Goal: Task Accomplishment & Management: Use online tool/utility

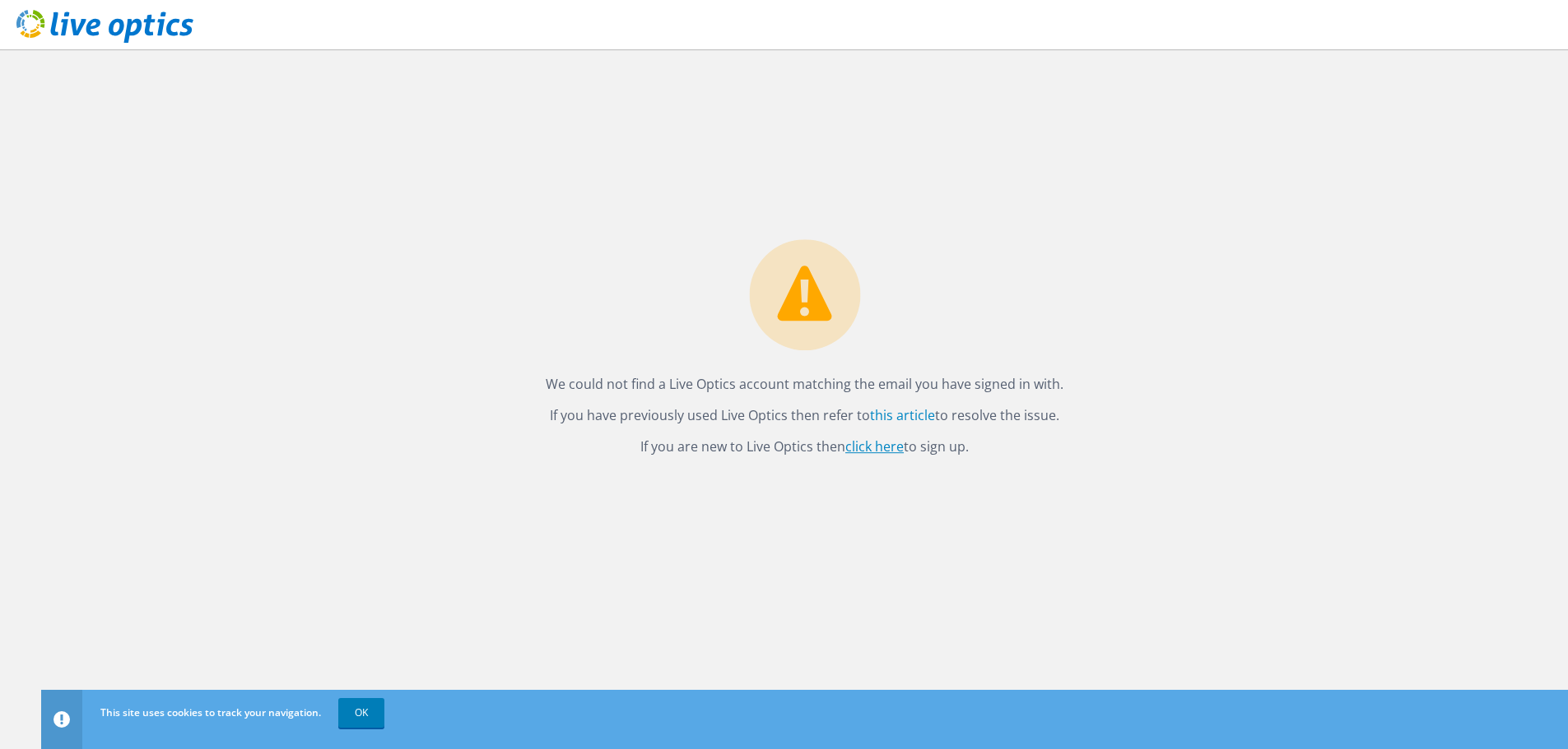
click at [872, 449] on link "click here" at bounding box center [874, 447] width 58 height 18
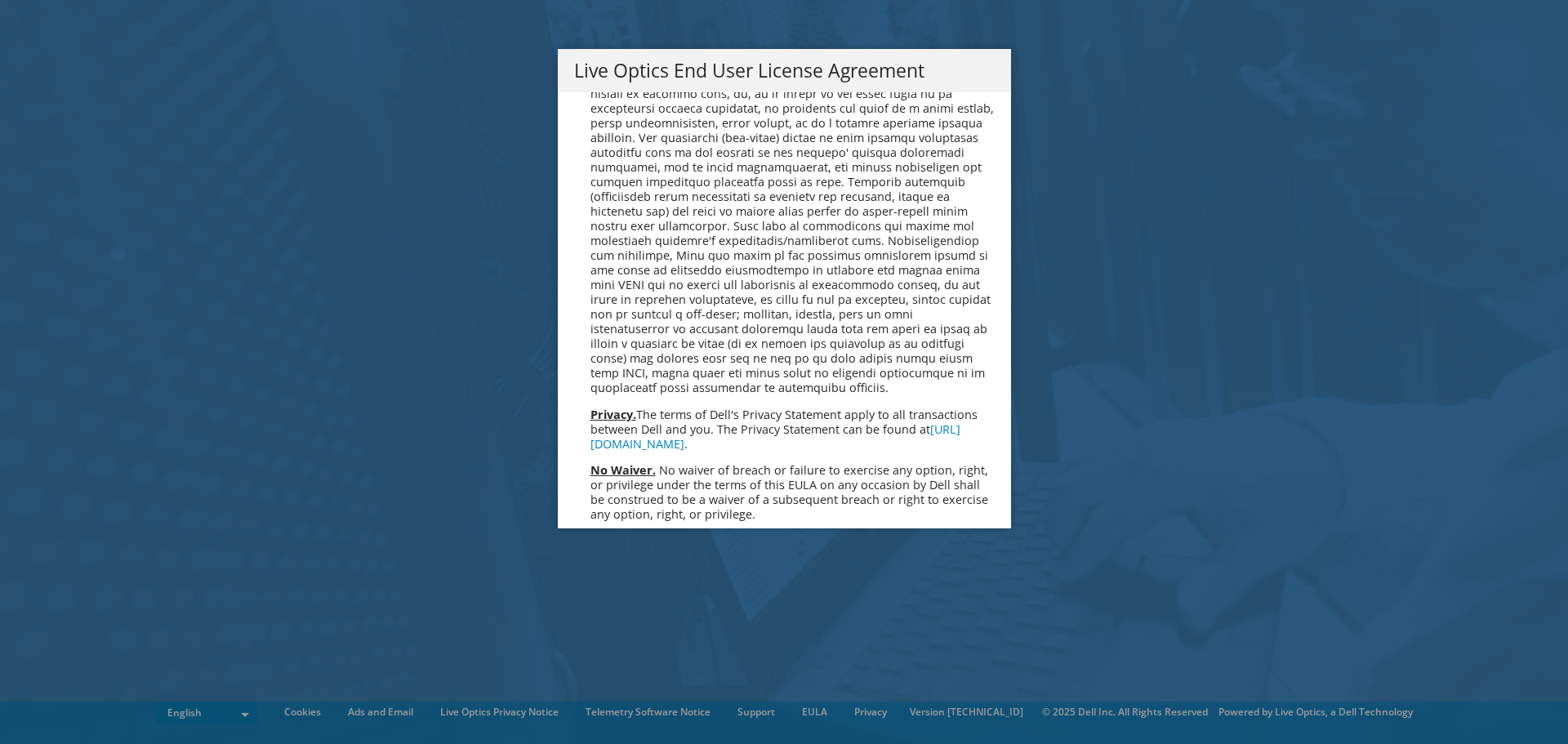
scroll to position [6178, 0]
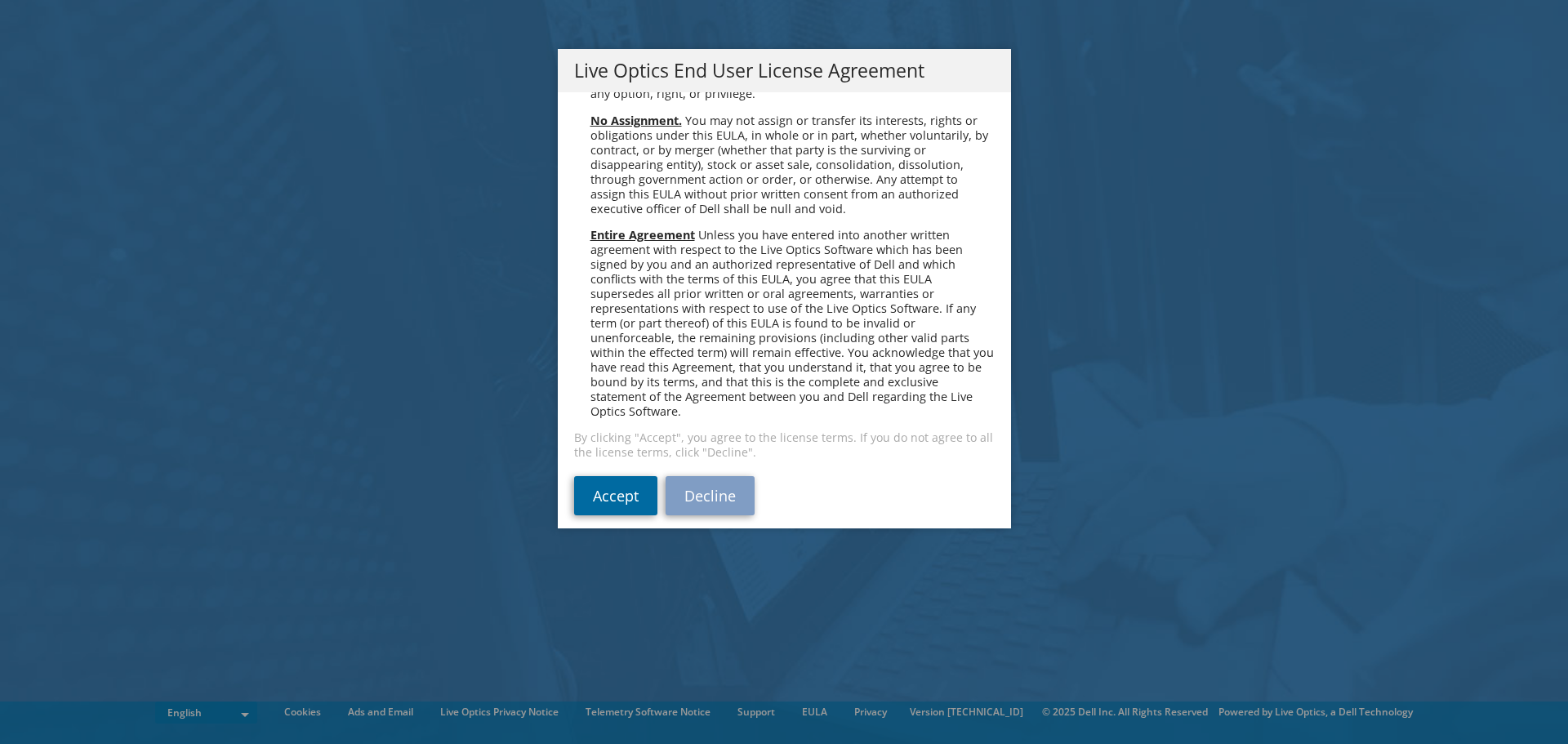
click at [622, 476] on link "Accept" at bounding box center [615, 496] width 83 height 39
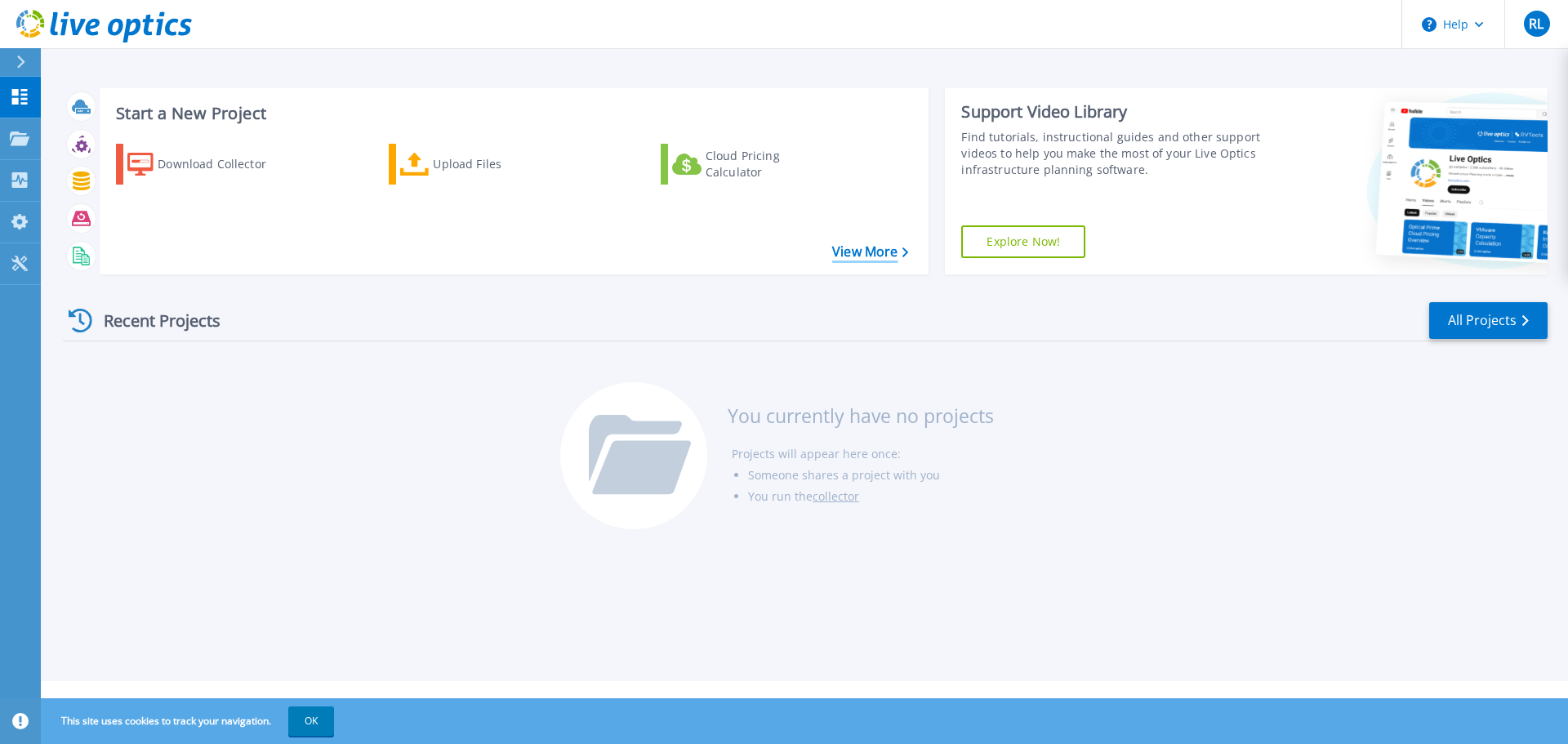
click at [864, 248] on link "View More" at bounding box center [869, 252] width 76 height 16
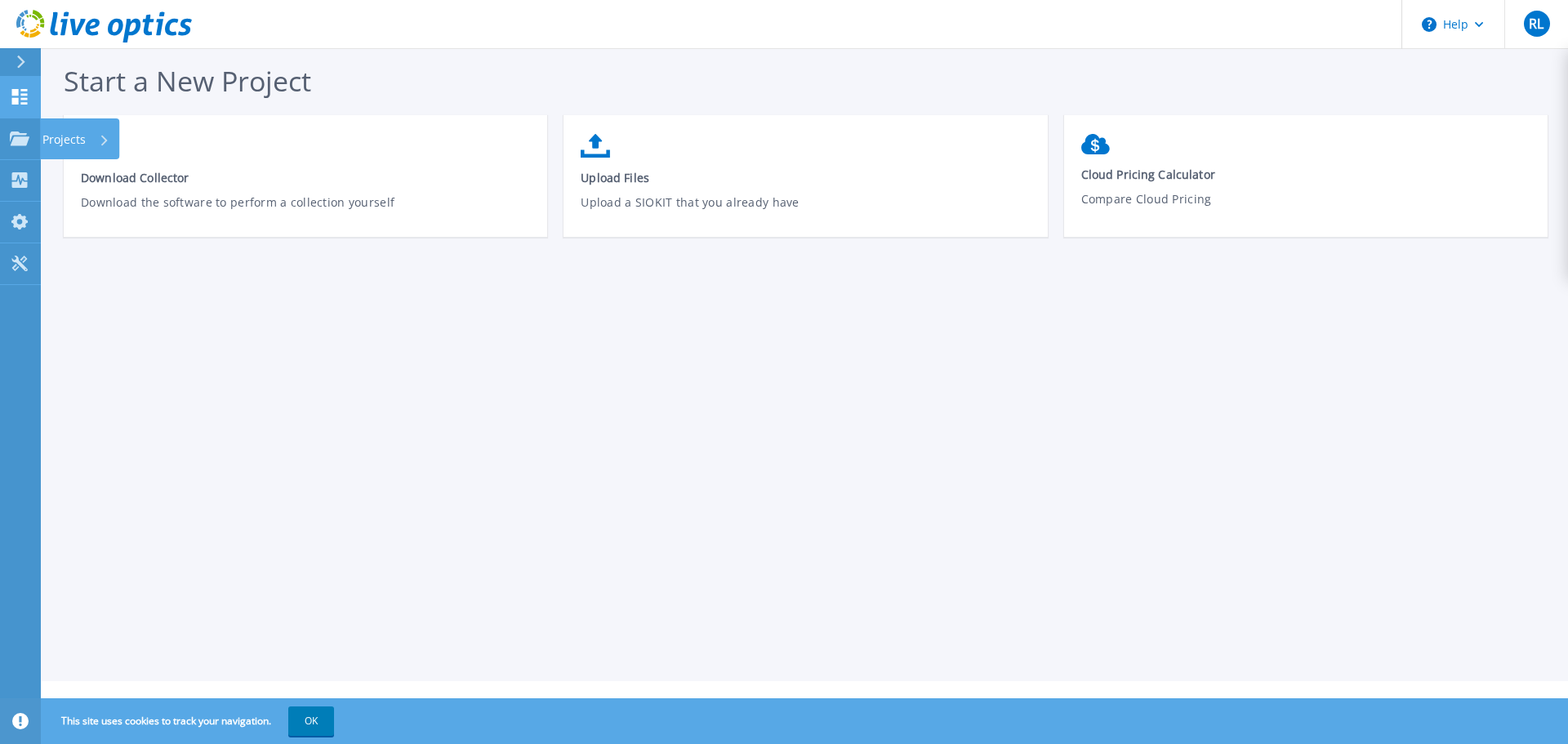
click at [15, 102] on icon at bounding box center [20, 97] width 16 height 16
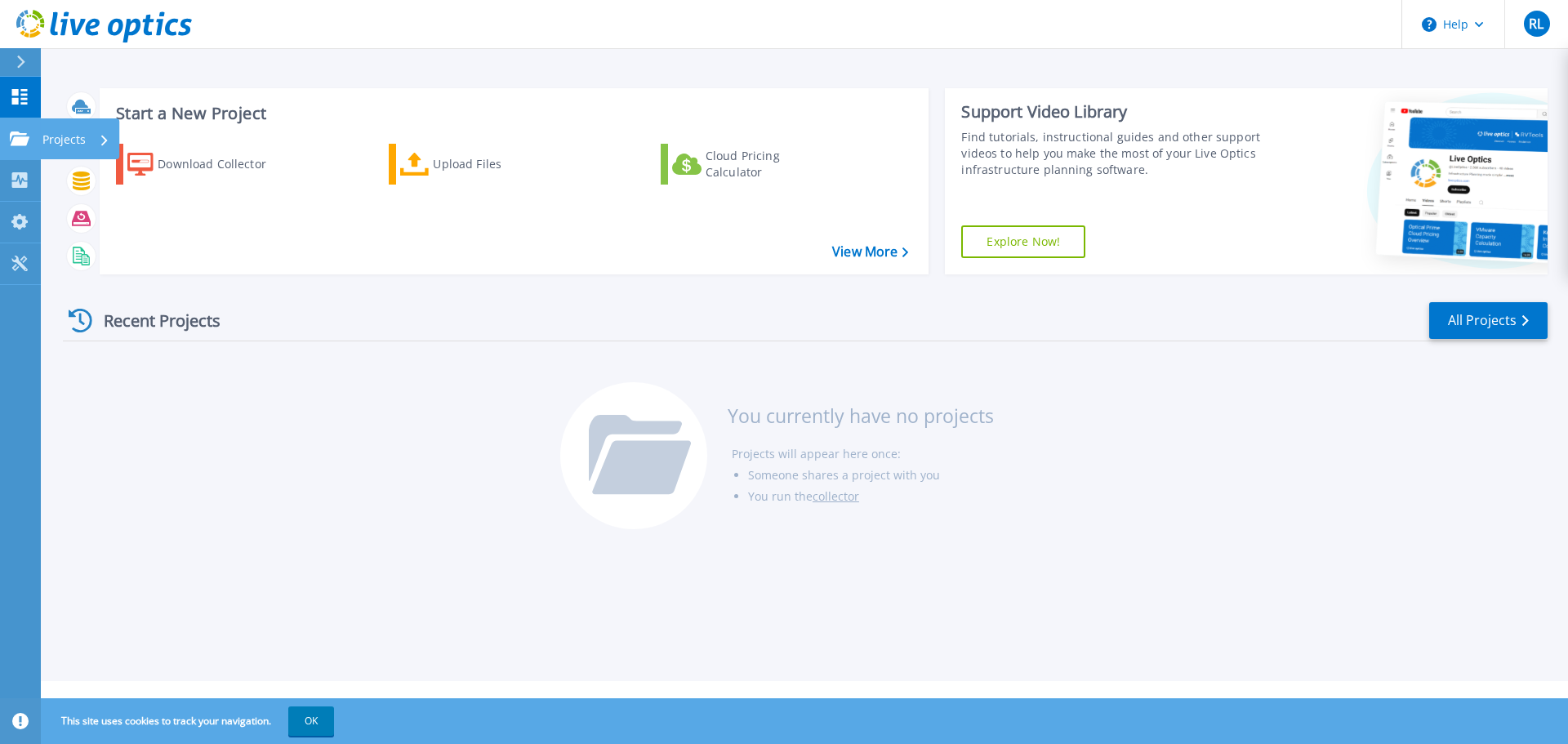
click at [22, 133] on icon at bounding box center [20, 138] width 20 height 14
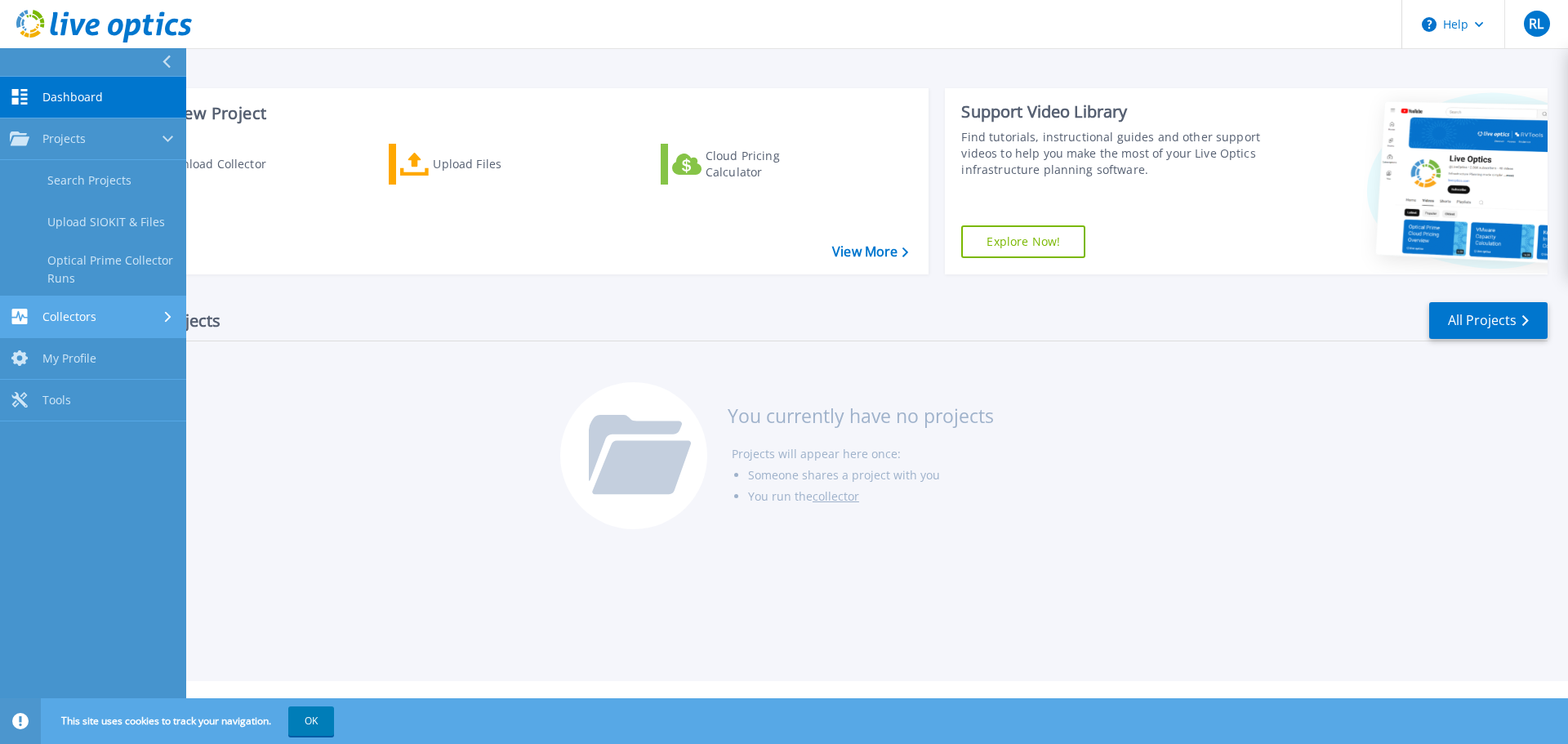
click at [102, 317] on div "Collectors" at bounding box center [93, 317] width 167 height 16
click at [95, 349] on link "Tools Tools" at bounding box center [93, 348] width 186 height 41
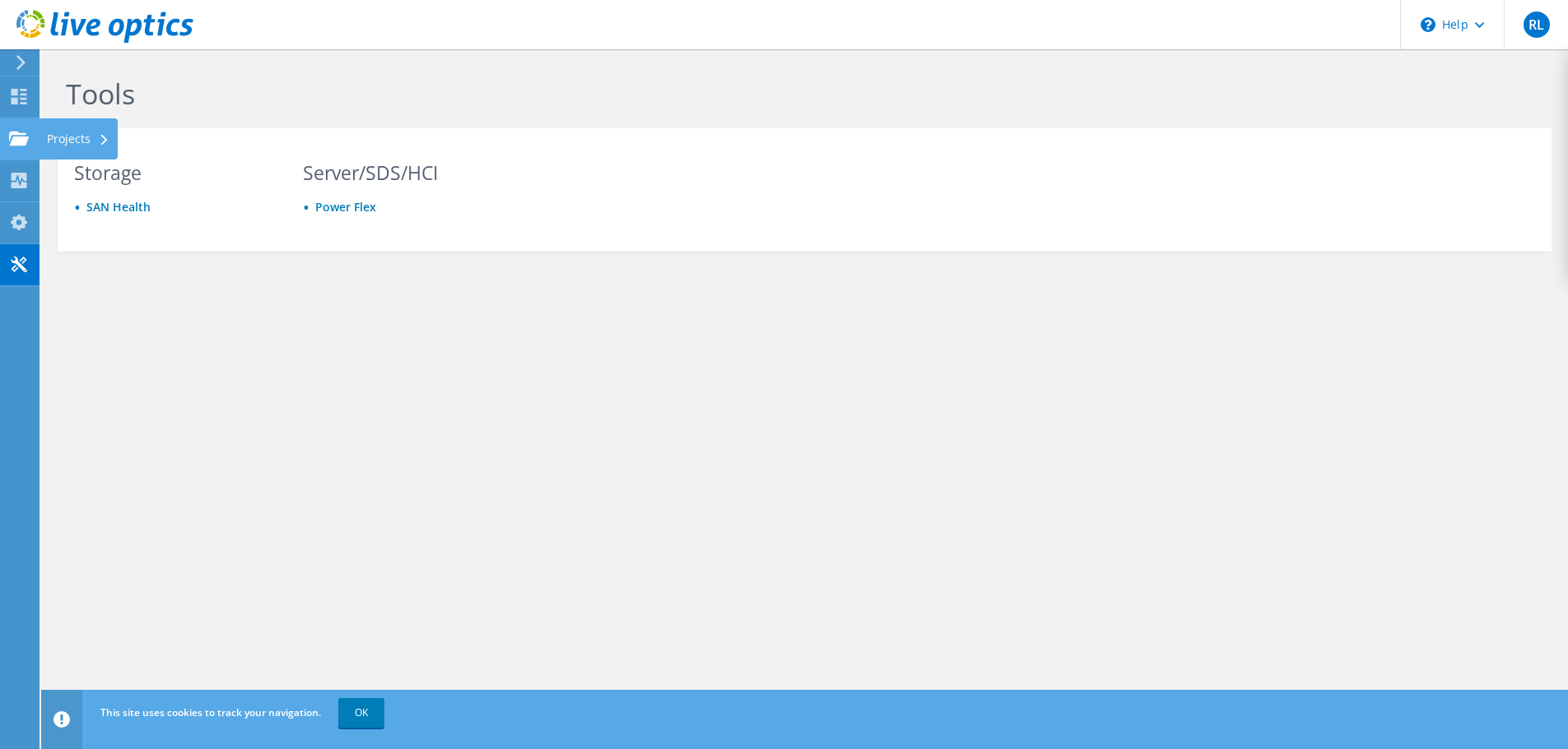
click at [14, 139] on use at bounding box center [19, 137] width 20 height 14
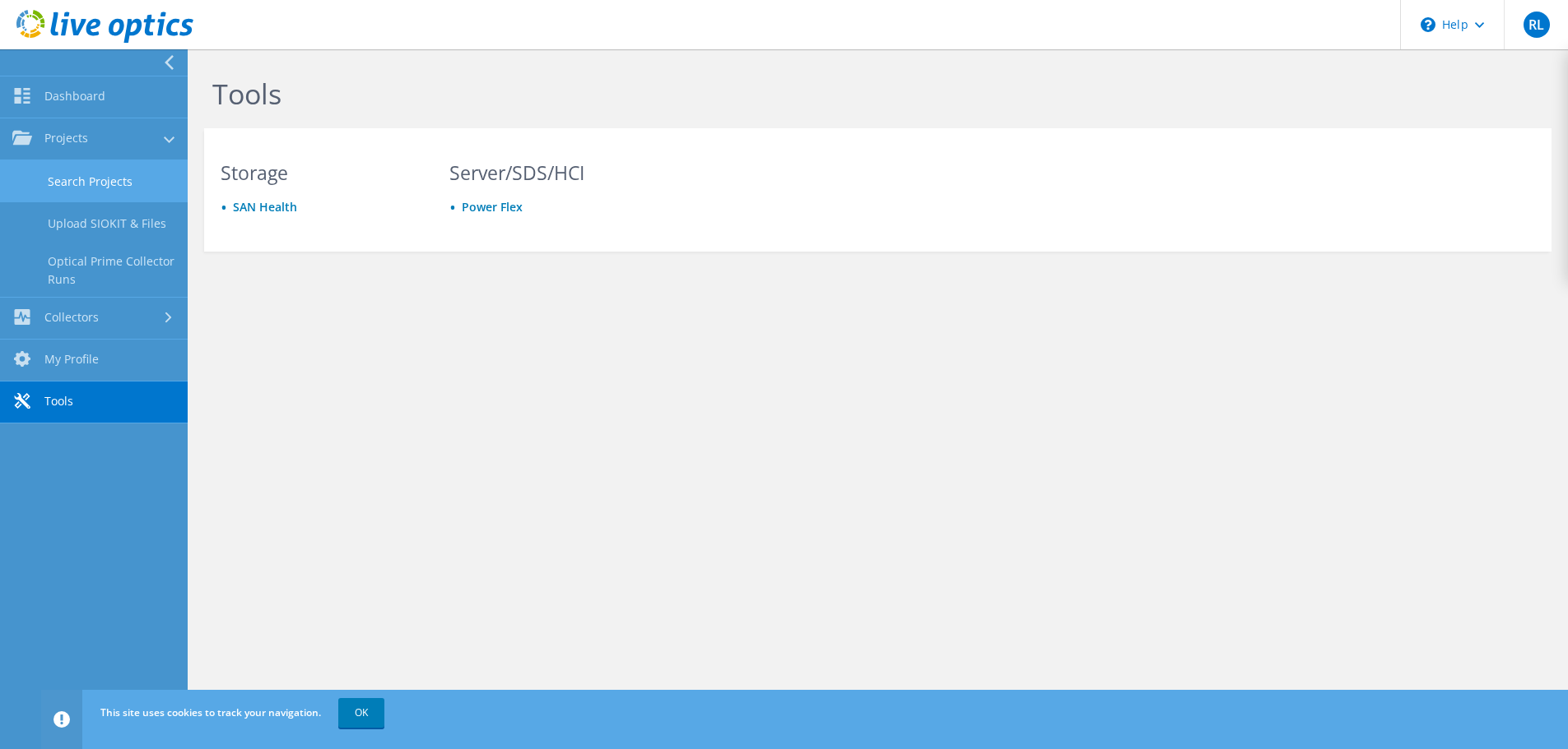
click at [123, 177] on link "Search Projects" at bounding box center [94, 181] width 188 height 42
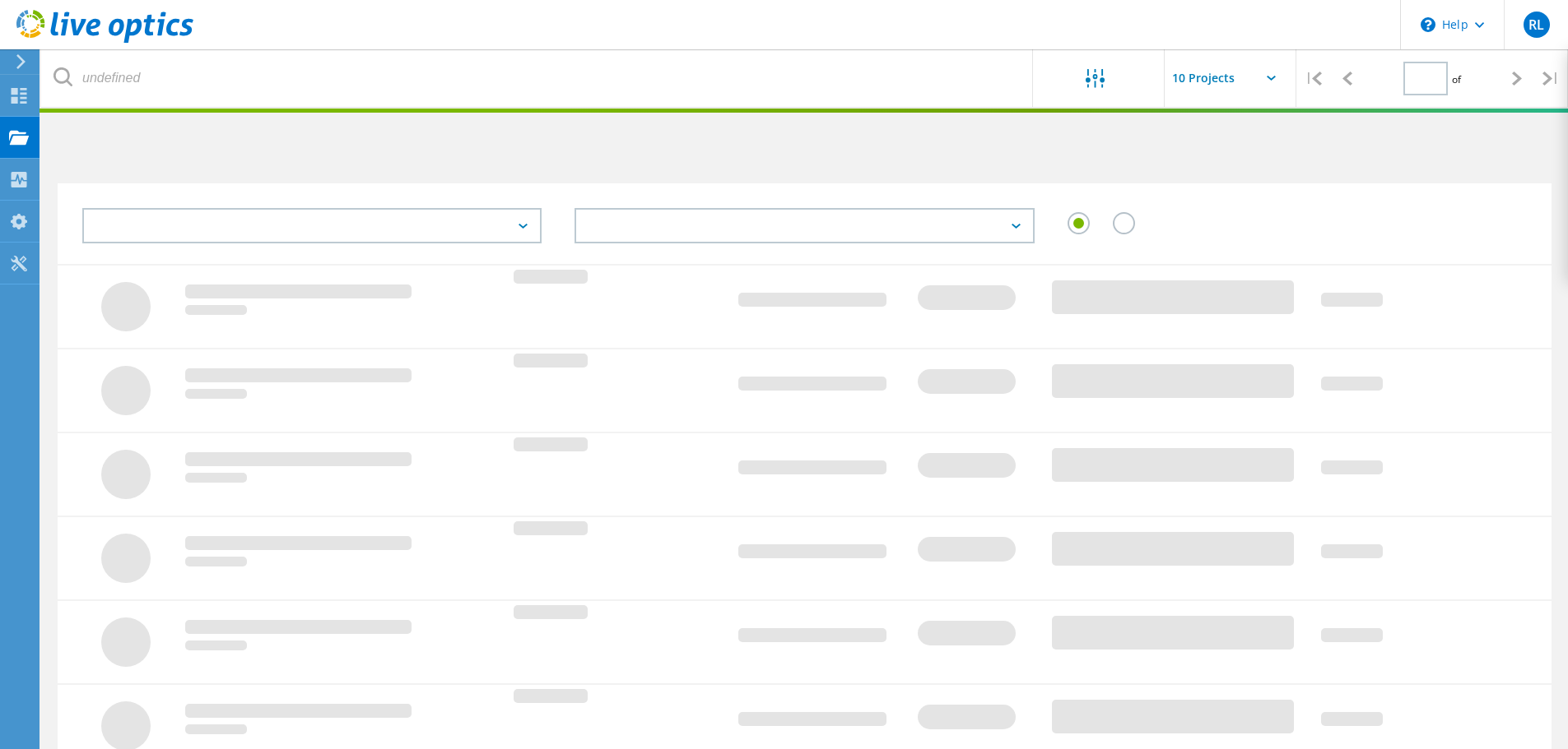
type input "1"
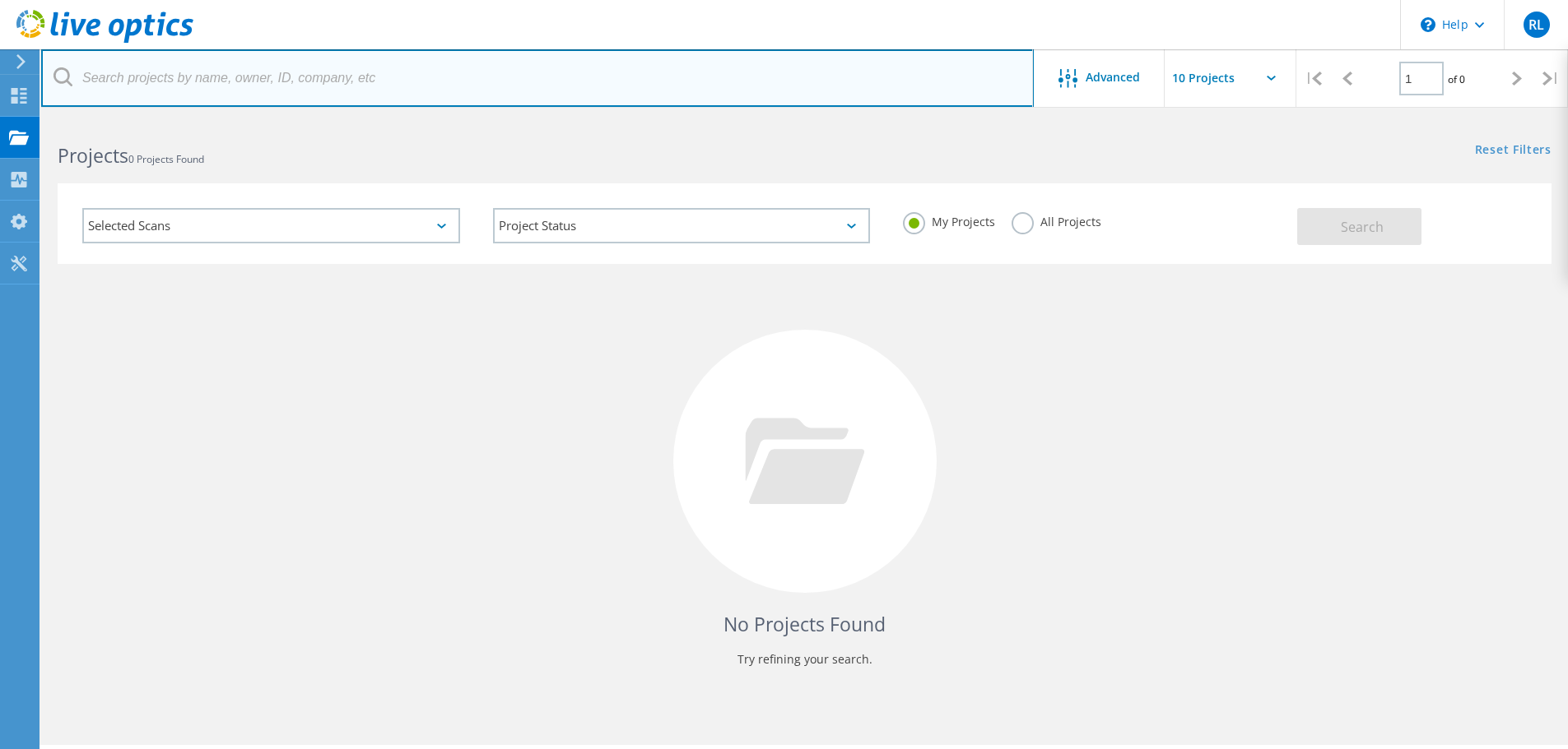
click at [283, 83] on input "text" at bounding box center [538, 78] width 993 height 57
type input "rv"
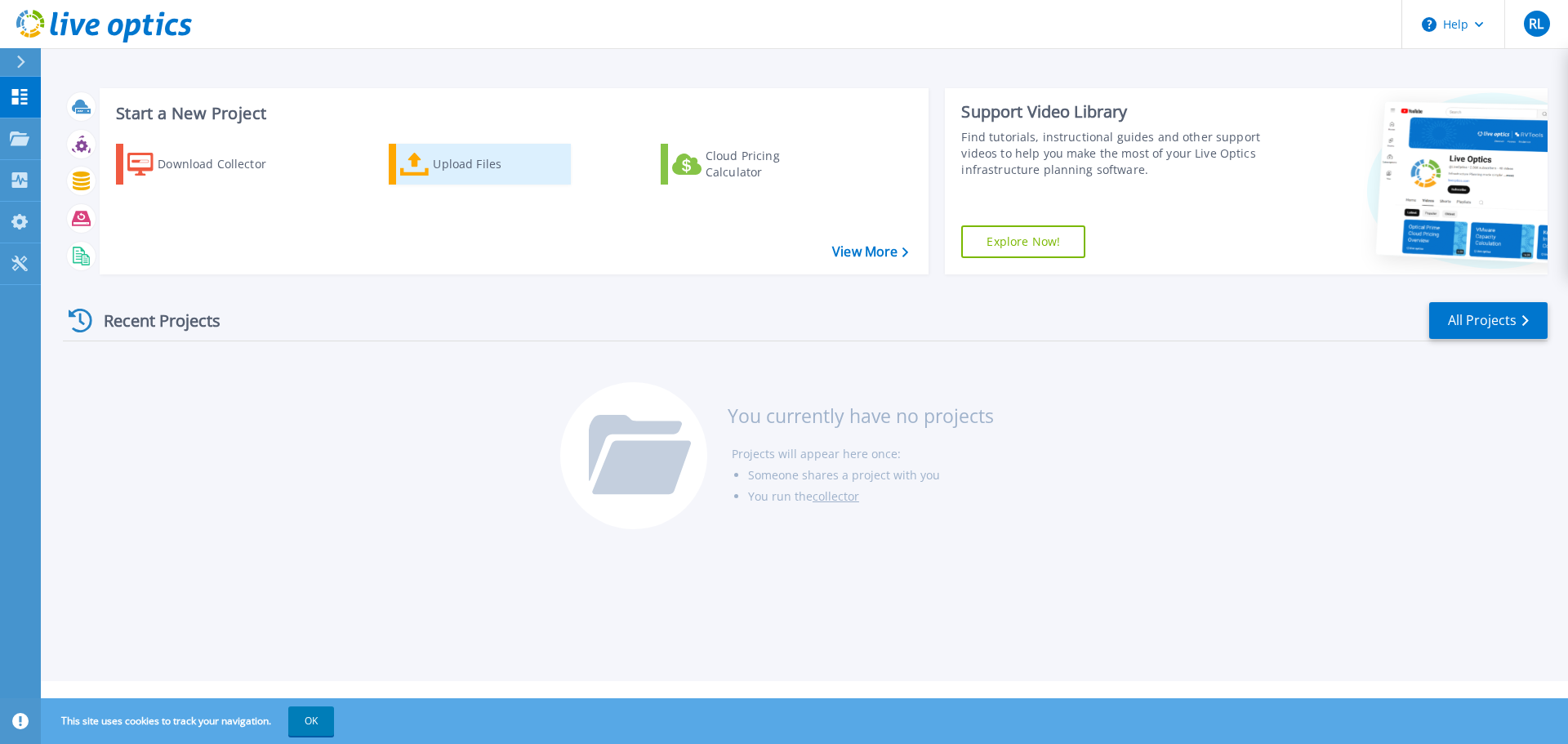
click at [442, 168] on div "Upload Files" at bounding box center [497, 164] width 131 height 32
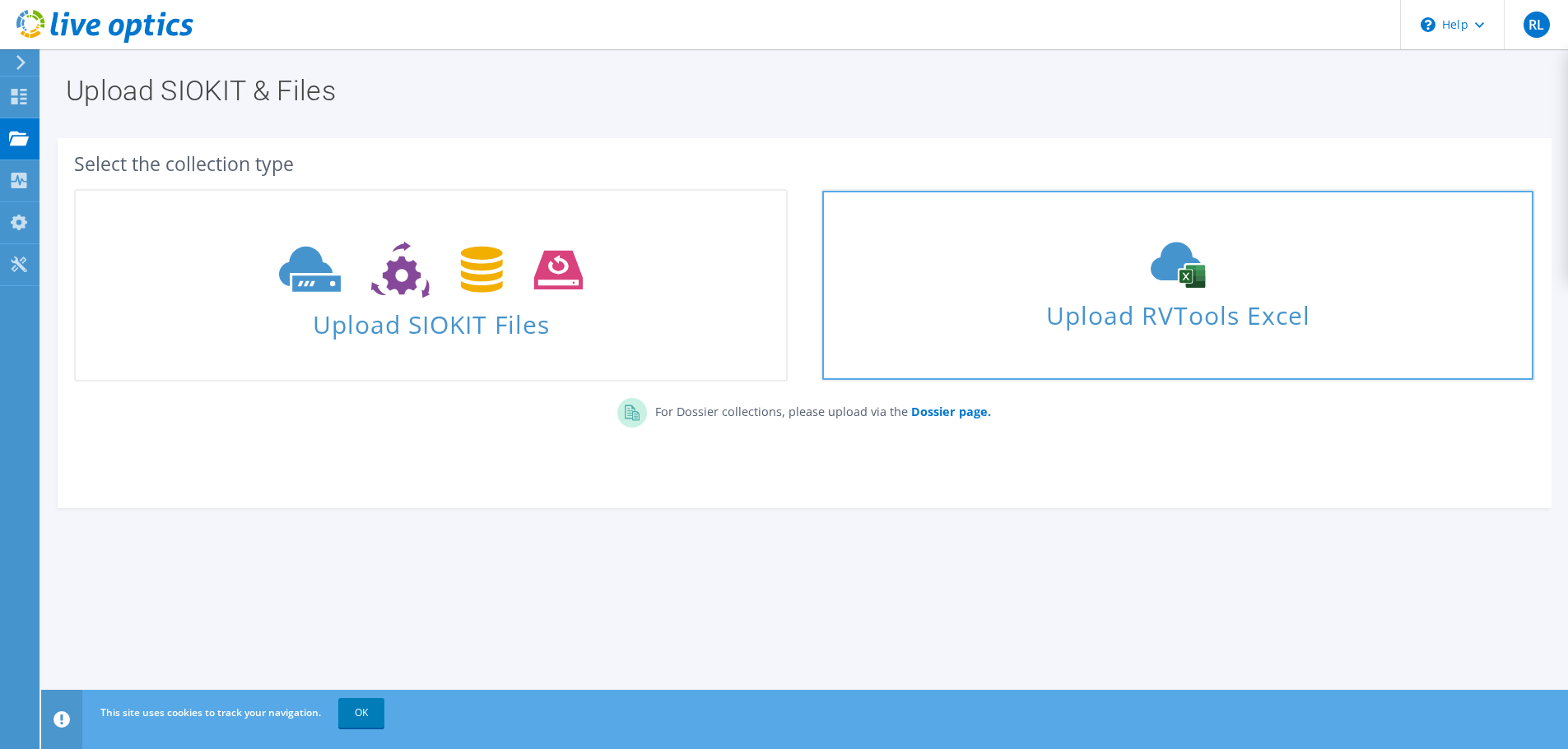
click at [1134, 301] on span "Upload RVTools Excel" at bounding box center [1176, 311] width 710 height 36
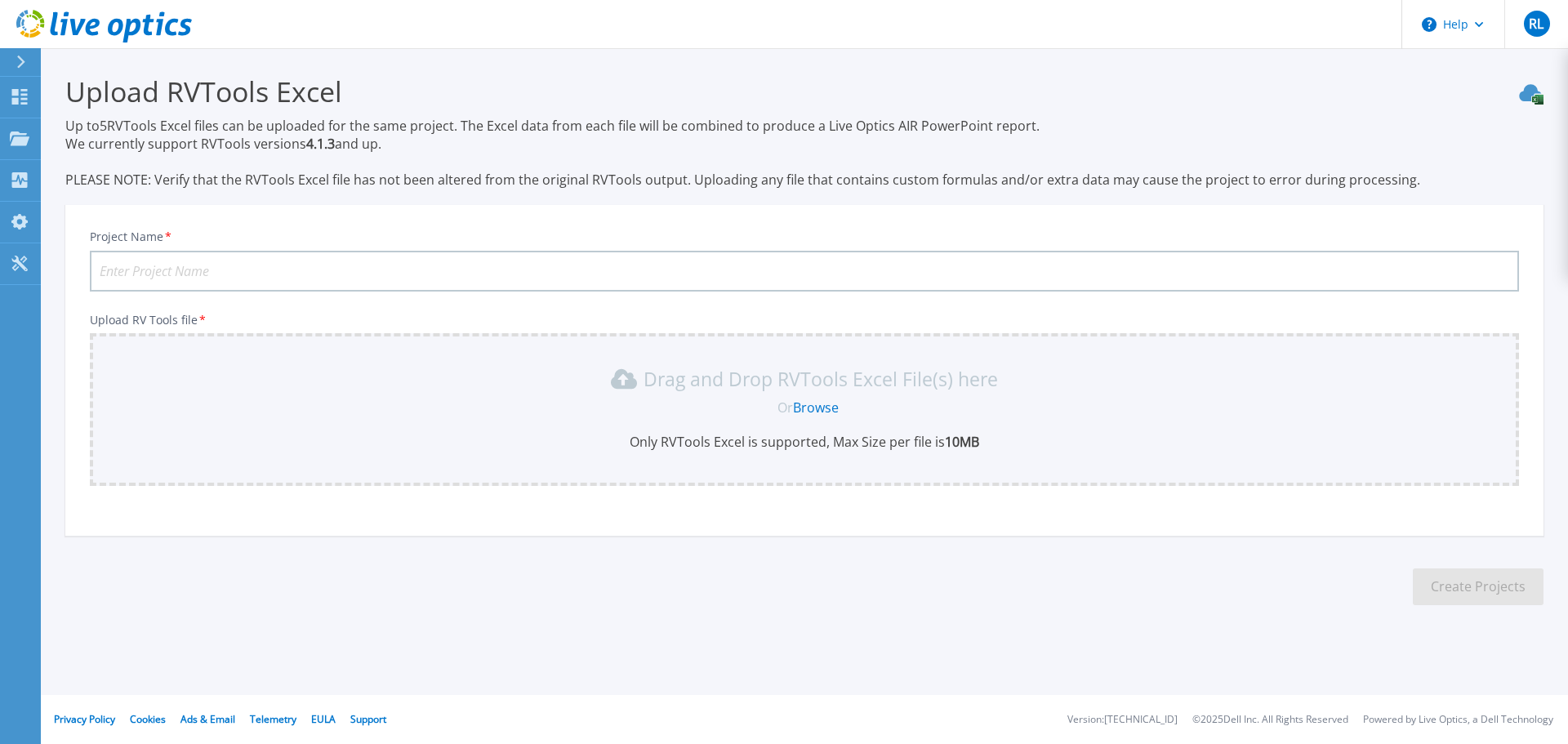
click at [164, 275] on input "Project Name *" at bounding box center [805, 272] width 1430 height 41
type input "H"
drag, startPoint x: 164, startPoint y: 264, endPoint x: 91, endPoint y: 267, distance: 73.1
click at [91, 267] on input "VH" at bounding box center [805, 272] width 1430 height 41
type input "RVTools"
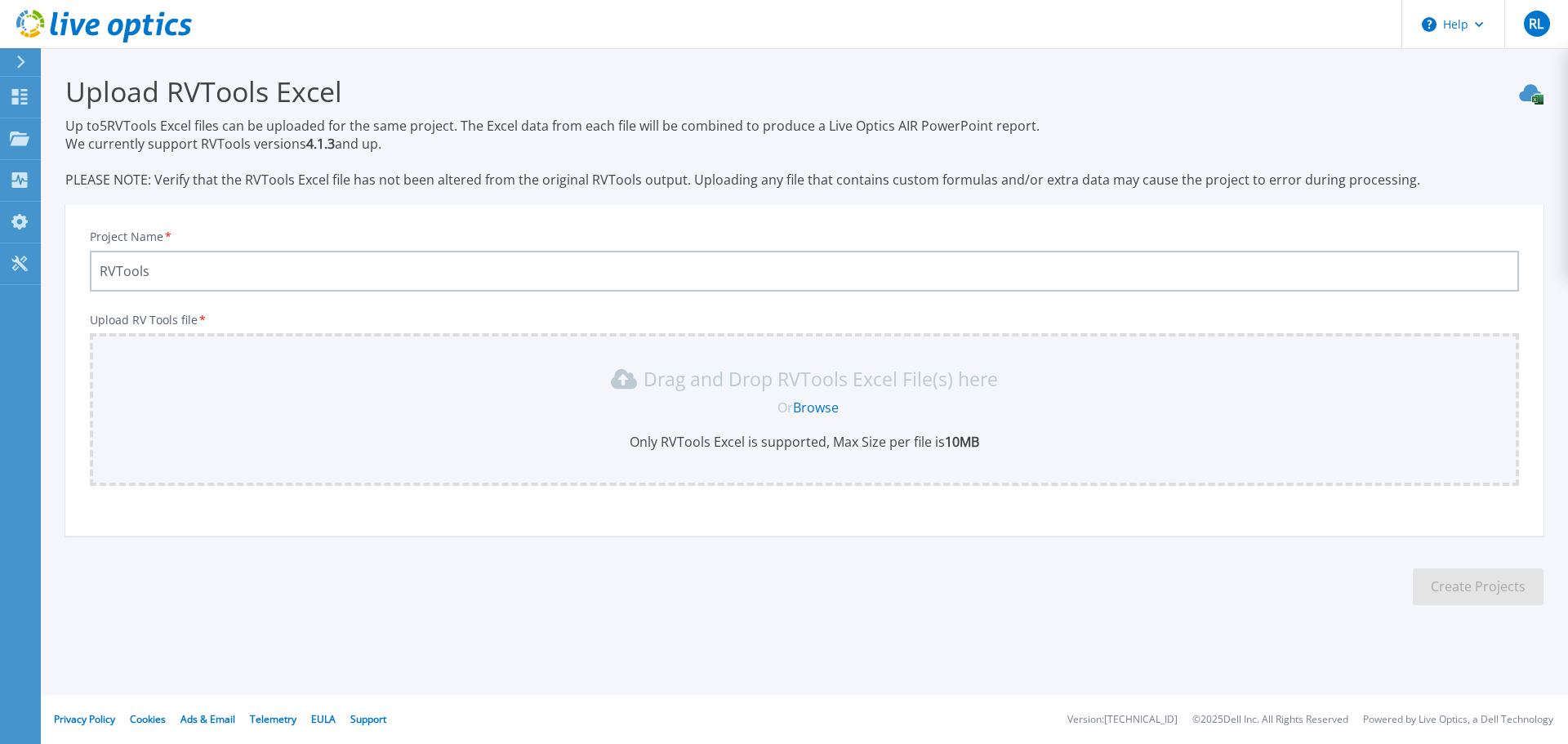
click at [832, 413] on link "Browse" at bounding box center [815, 407] width 46 height 18
click at [759, 416] on div "Or Browse" at bounding box center [808, 407] width 1403 height 18
click at [798, 399] on link "Browse" at bounding box center [815, 407] width 46 height 18
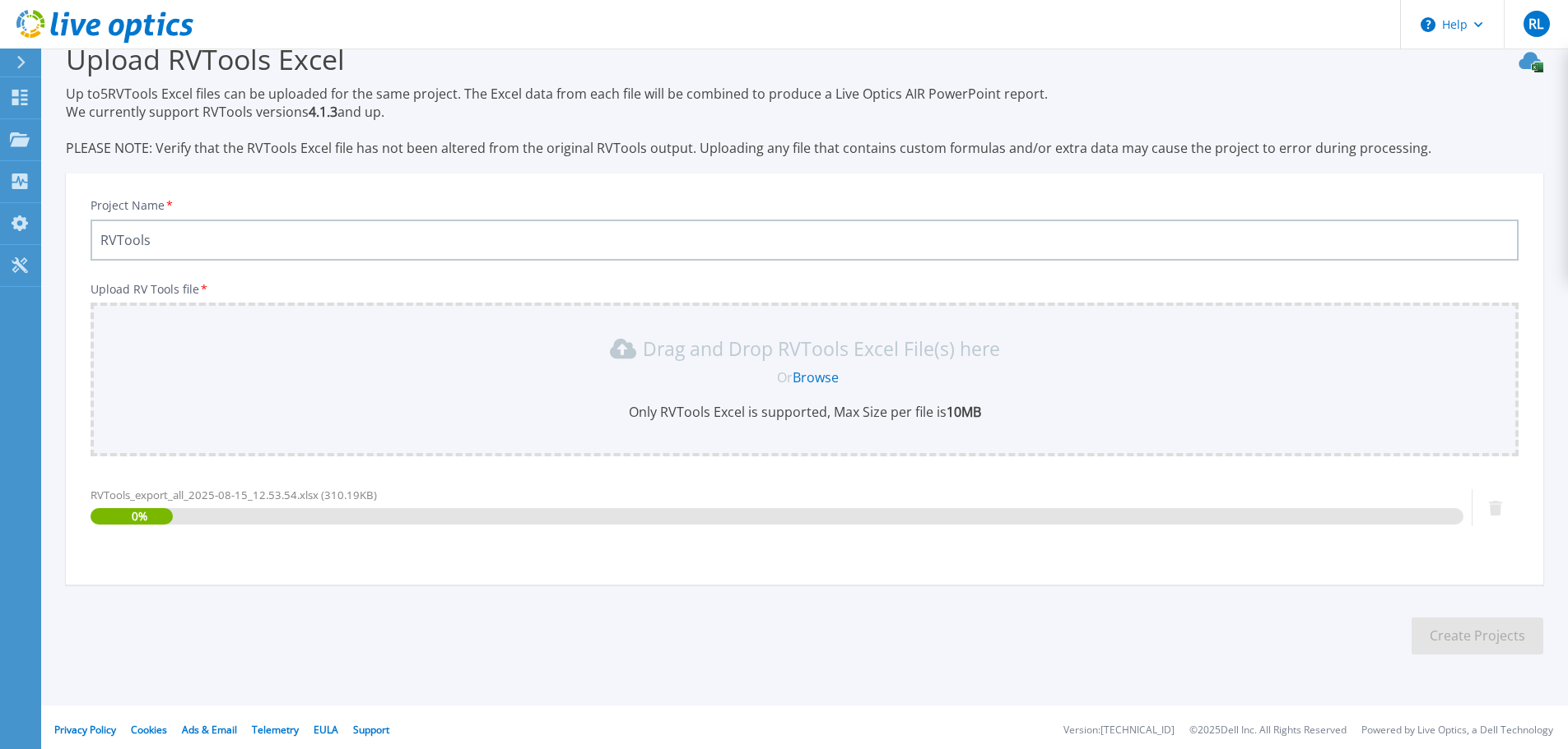
scroll to position [39, 0]
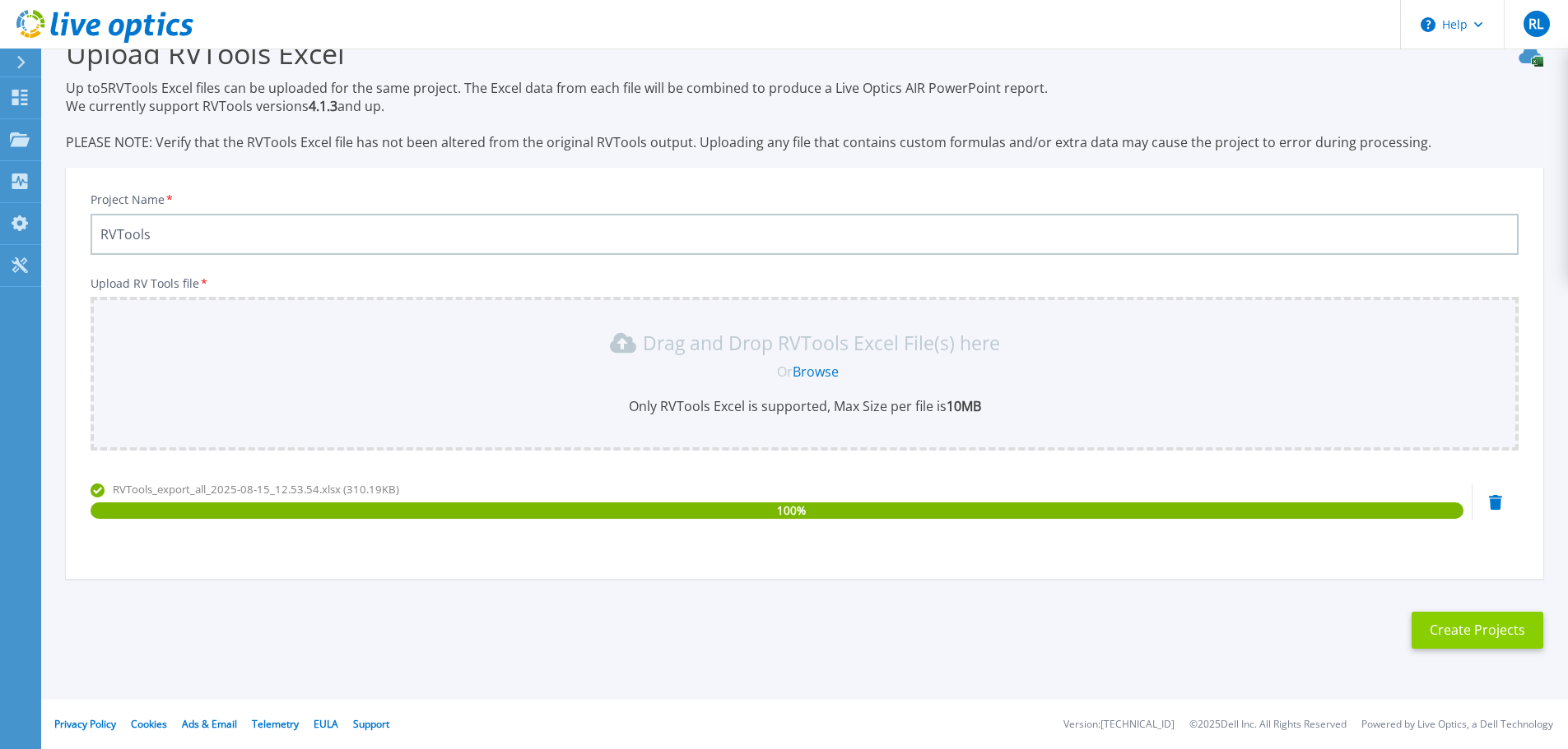
click at [1425, 633] on button "Create Projects" at bounding box center [1476, 629] width 131 height 37
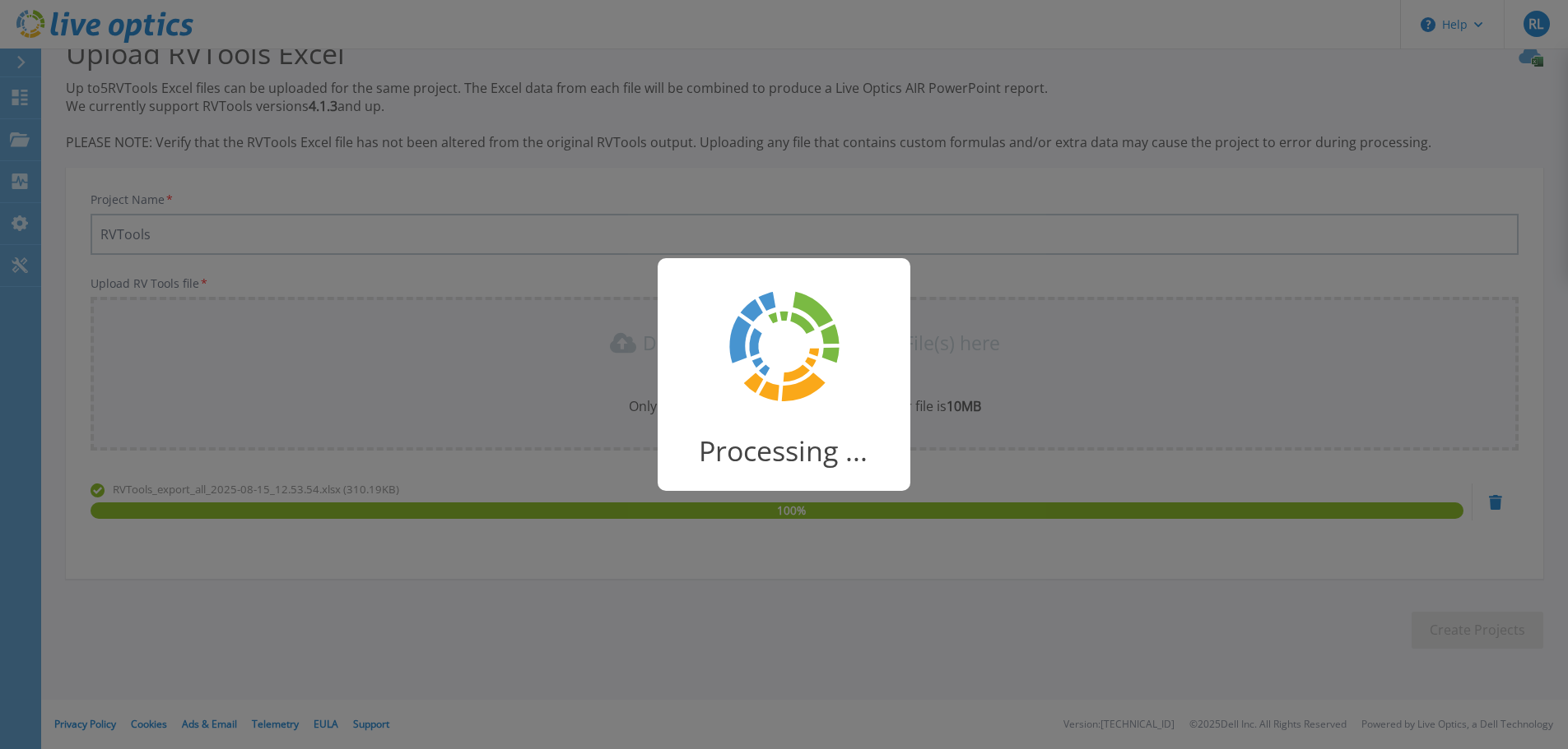
scroll to position [32, 0]
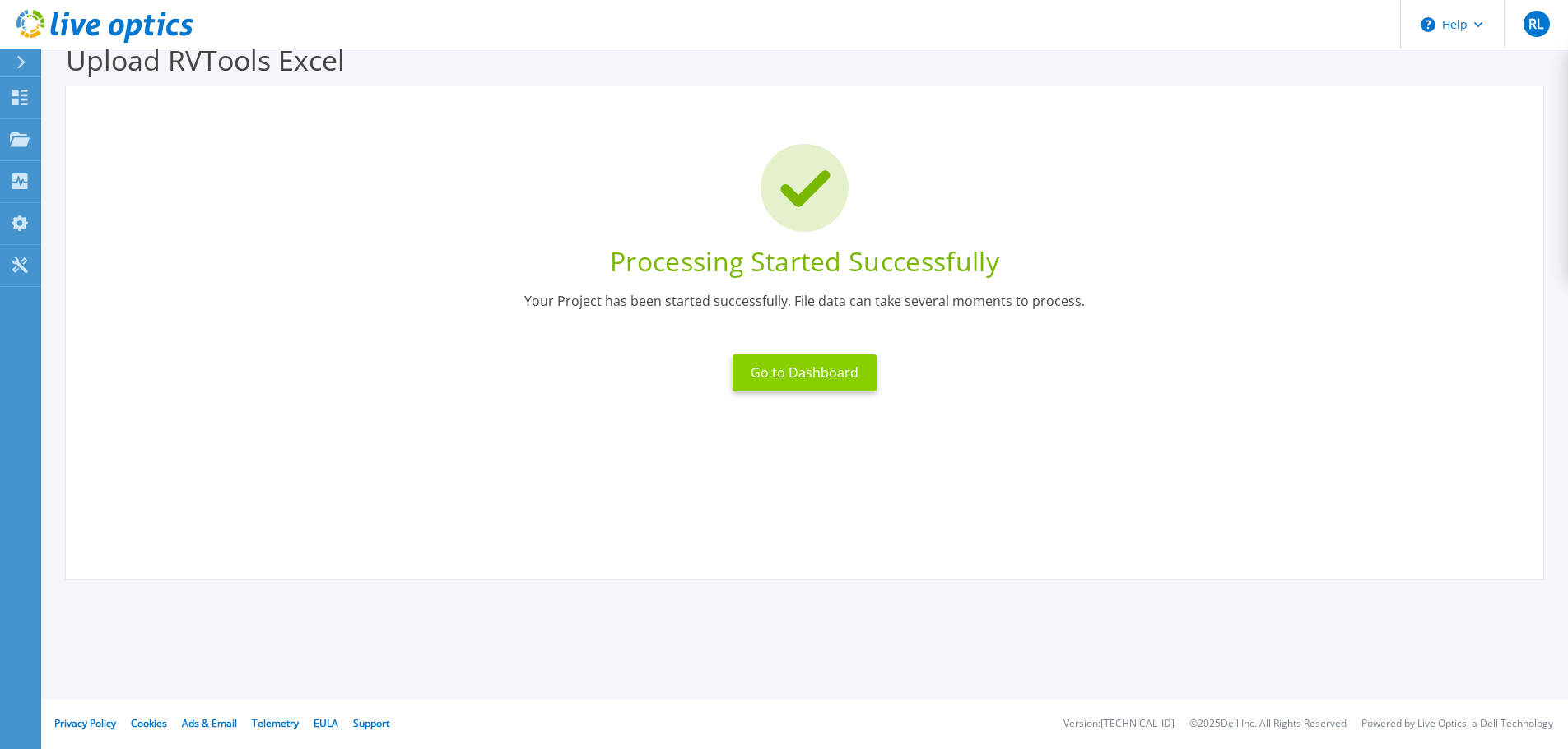
click at [849, 379] on button "Go to Dashboard" at bounding box center [805, 373] width 144 height 37
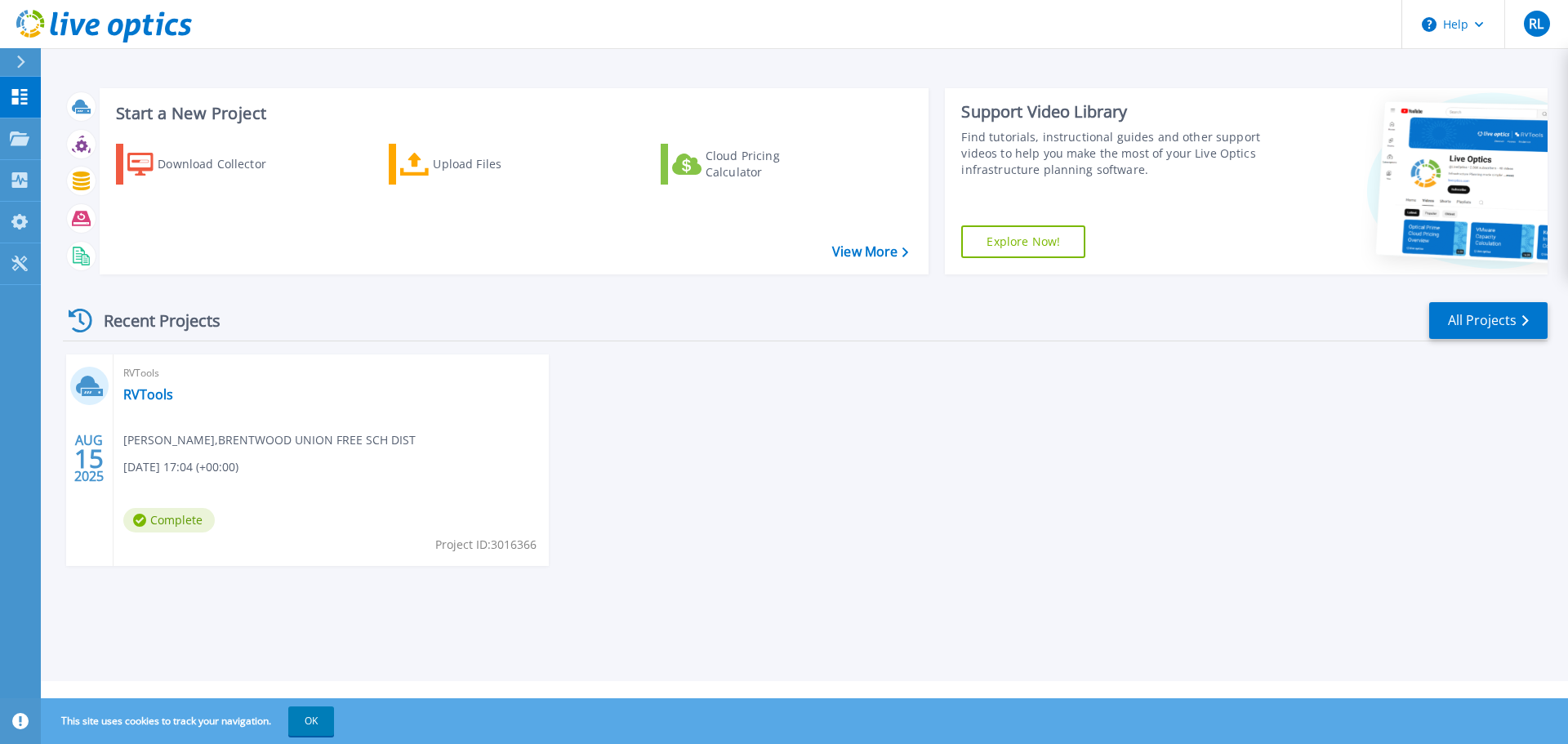
click at [257, 433] on span "Rachel Liciaga , BRENTWOOD UNION FREE SCH DIST" at bounding box center [270, 440] width 292 height 18
click at [299, 451] on div "RVTools RVTools Rachel Liciaga , BRENTWOOD UNION FREE SCH DIST 08/15/2025, 17:0…" at bounding box center [332, 460] width 436 height 212
click at [159, 397] on link "RVTools" at bounding box center [148, 395] width 50 height 17
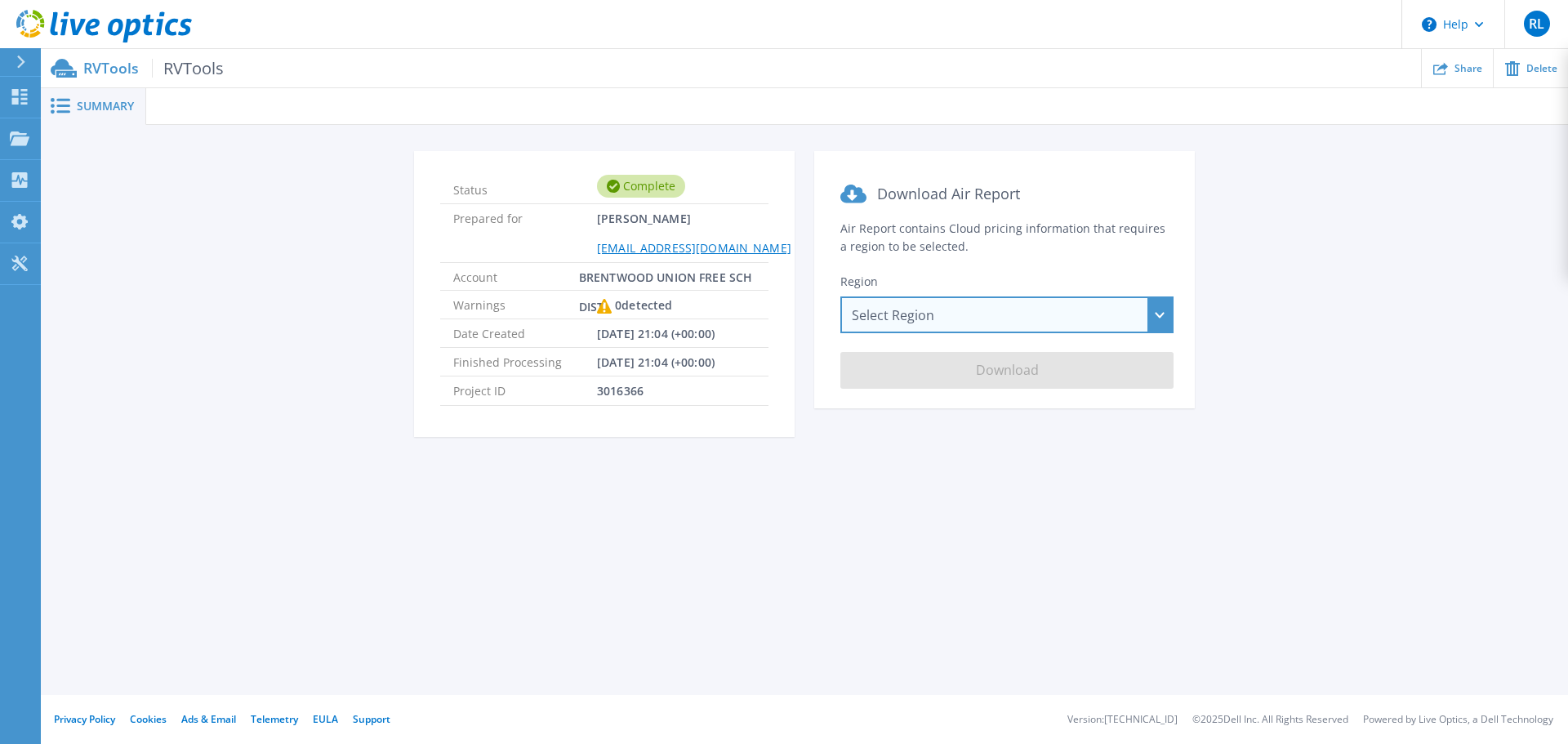
click at [944, 318] on div "Select Region Asia Pacific (Hong Kong) Asia Pacific (Mumbai) Asia Pacific (Seou…" at bounding box center [1007, 314] width 334 height 36
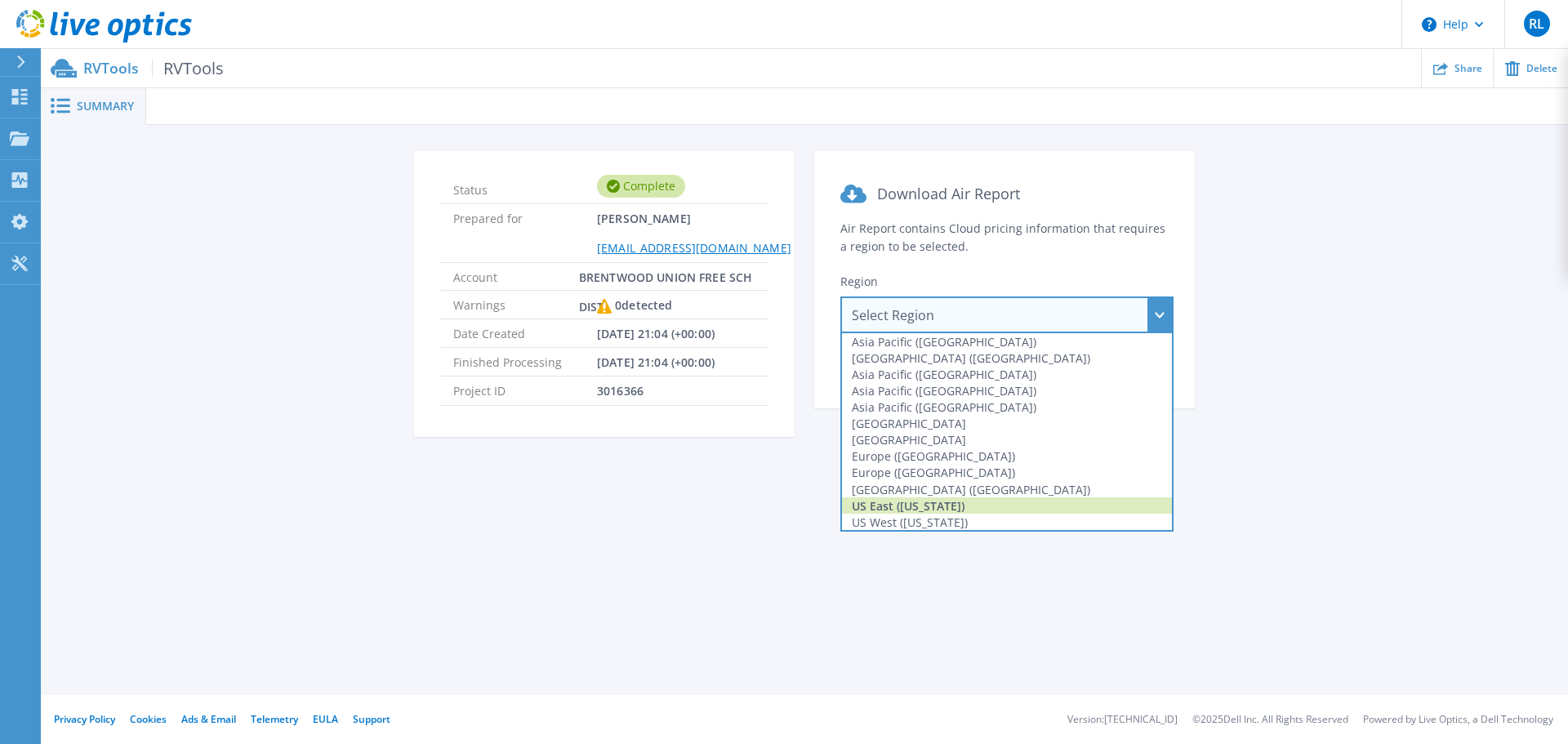
click at [960, 509] on div "US East (Virginia)" at bounding box center [1007, 505] width 330 height 17
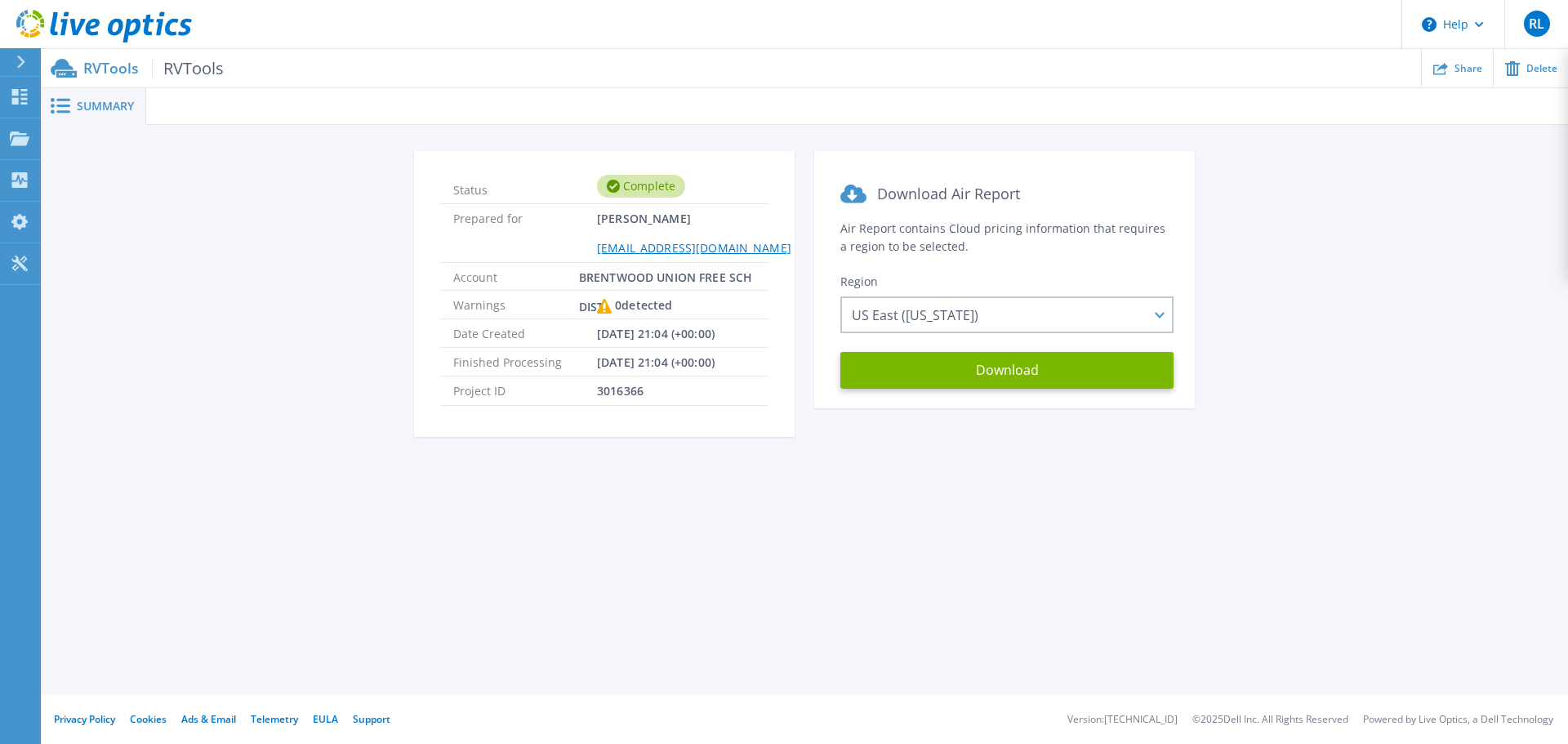
click at [601, 308] on icon at bounding box center [603, 306] width 15 height 15
click at [923, 368] on button "Download" at bounding box center [1007, 370] width 334 height 36
click at [22, 94] on icon at bounding box center [20, 97] width 16 height 16
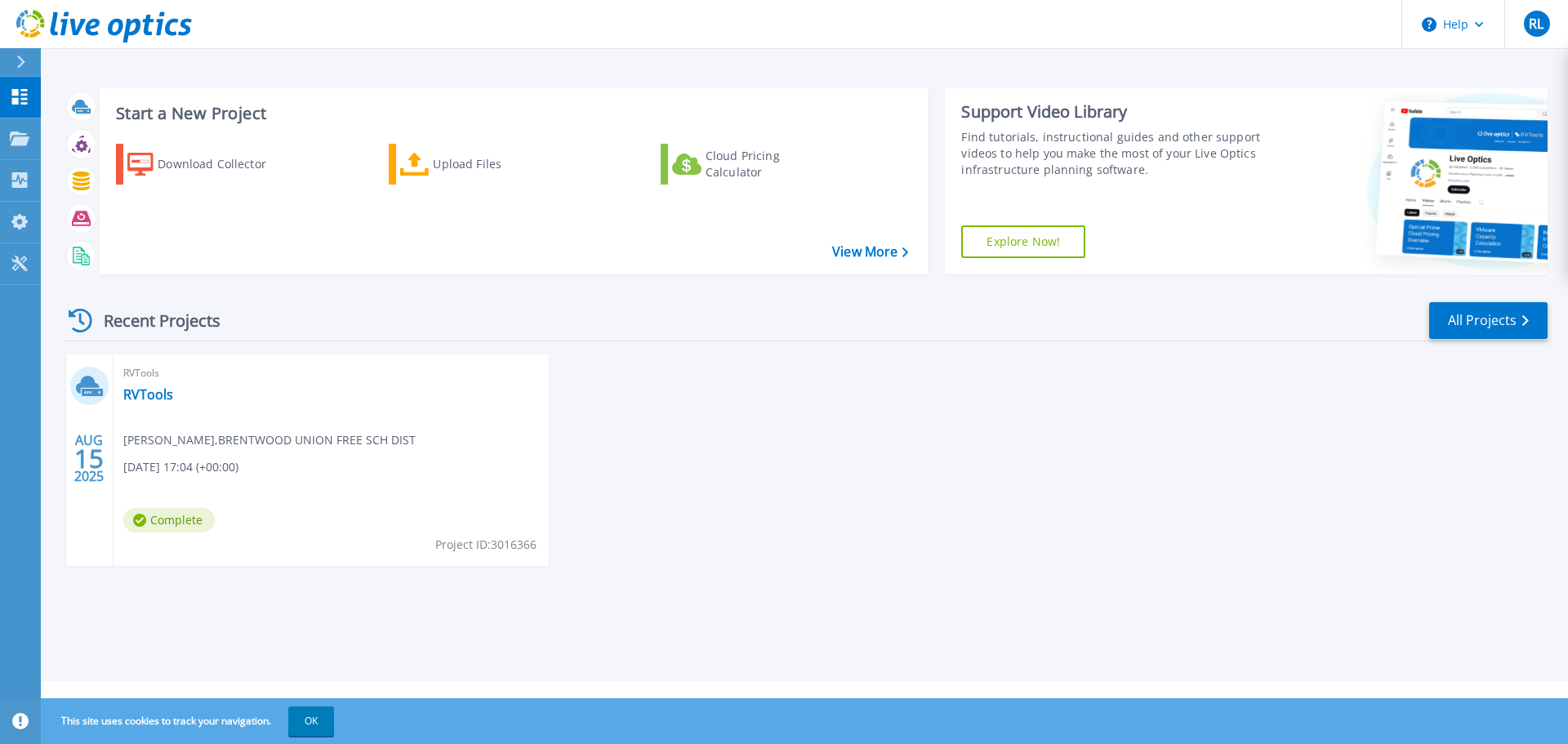
click at [193, 455] on div "RVTools RVTools [PERSON_NAME] , BRENTWOOD UNION FREE SCH DIST [DATE] 17:04 (+00…" at bounding box center [332, 460] width 436 height 212
click at [1532, 320] on link "All Projects" at bounding box center [1489, 320] width 119 height 36
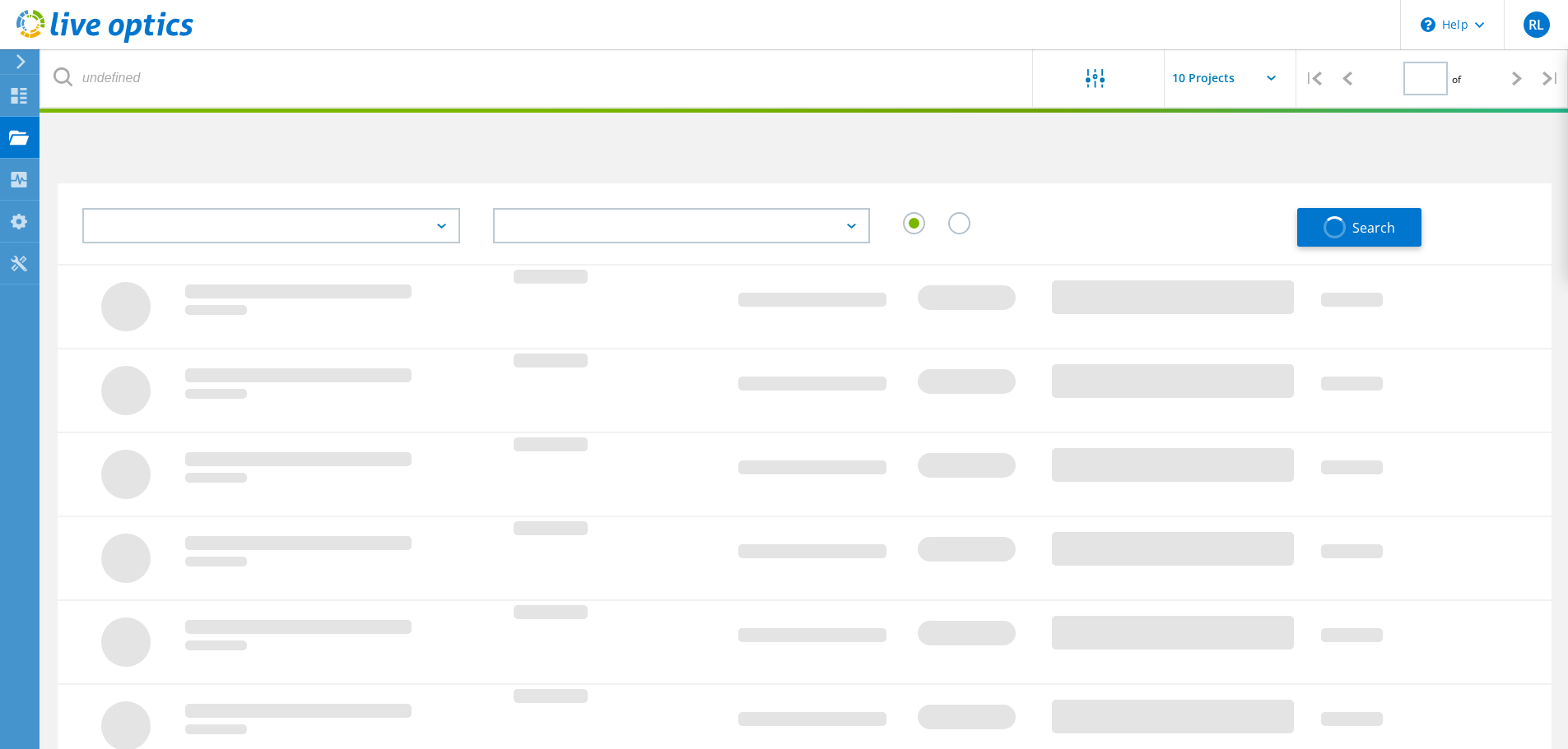
type input "1"
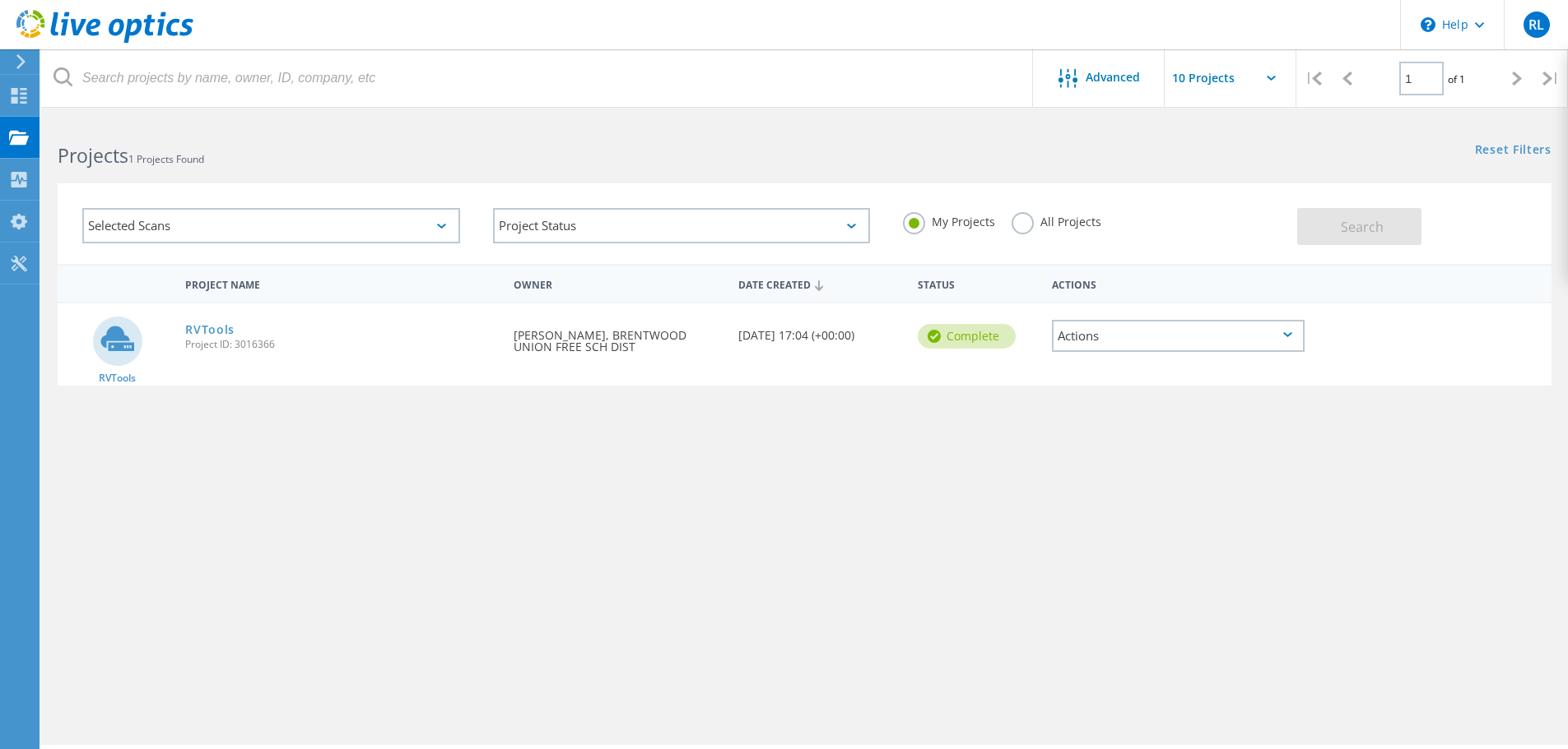
click at [1141, 336] on div "Actions" at bounding box center [1178, 336] width 253 height 32
click at [1129, 356] on div "Delete" at bounding box center [1177, 362] width 249 height 26
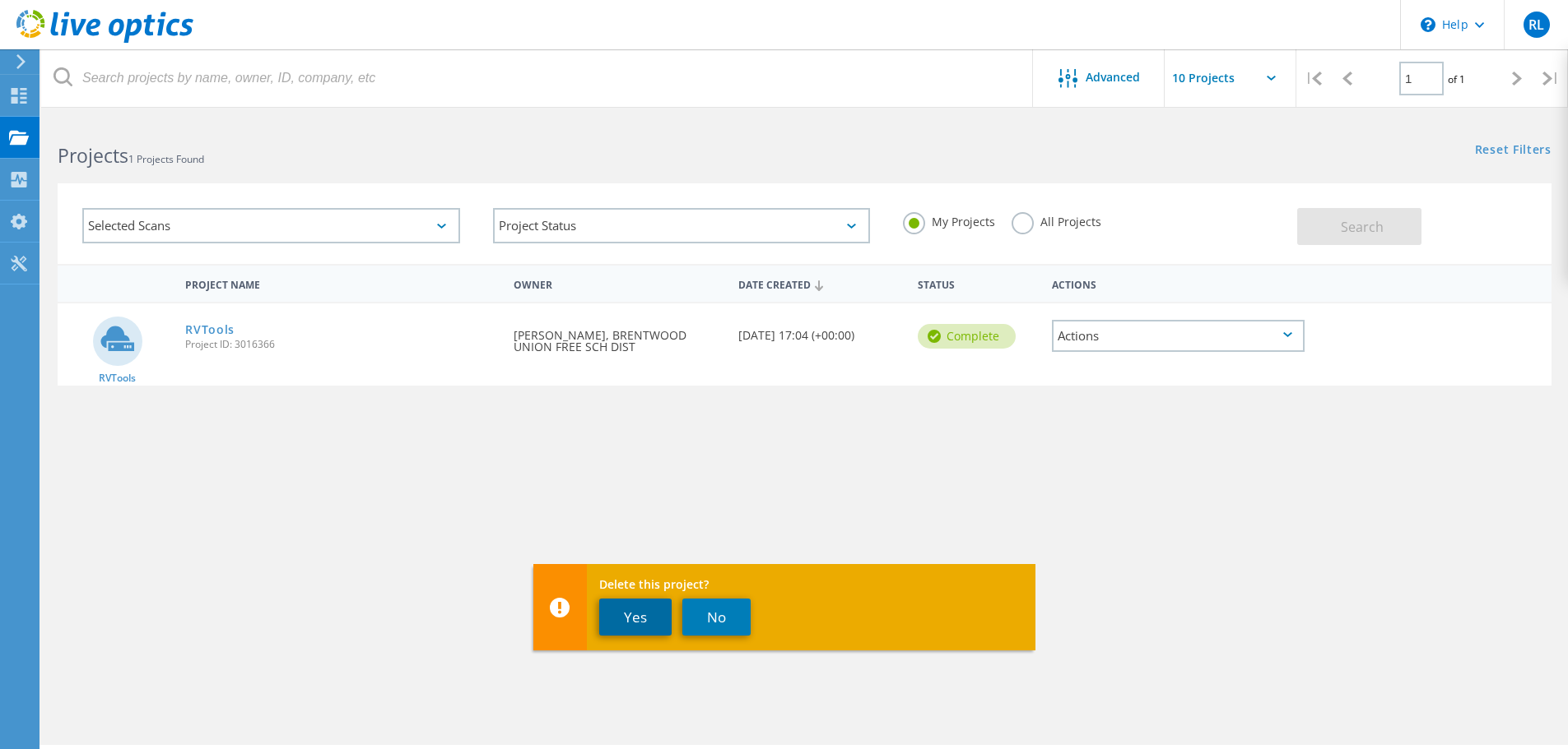
click at [649, 614] on button "Yes" at bounding box center [635, 617] width 72 height 37
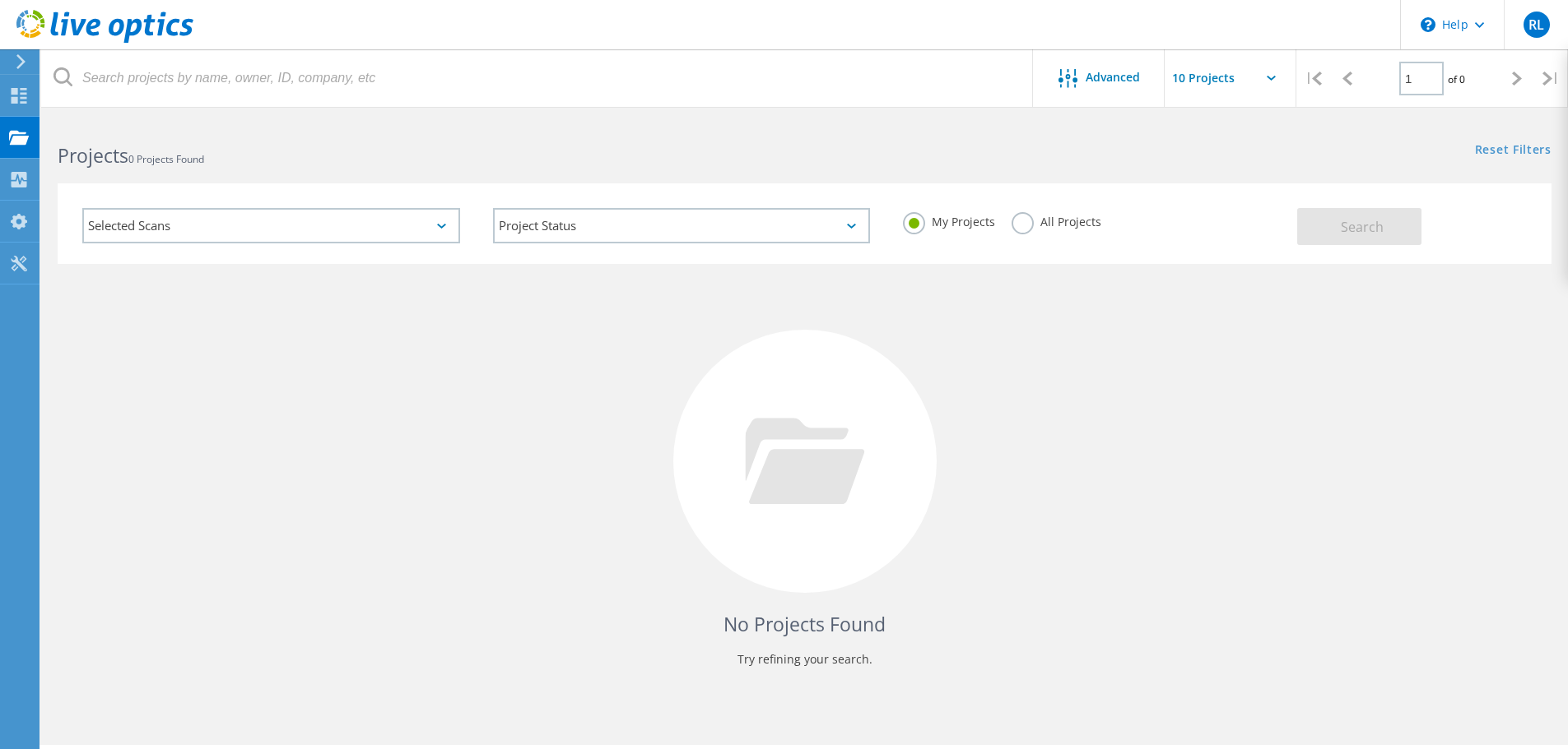
click at [1210, 80] on input "text" at bounding box center [1247, 78] width 164 height 57
click at [1209, 113] on div "Show 10 Projects" at bounding box center [1247, 121] width 163 height 27
type input "Show 10 Projects"
click at [1194, 397] on div "No Projects Found Try refining your search." at bounding box center [804, 476] width 1494 height 425
click at [1526, 27] on div "RL" at bounding box center [1536, 25] width 27 height 27
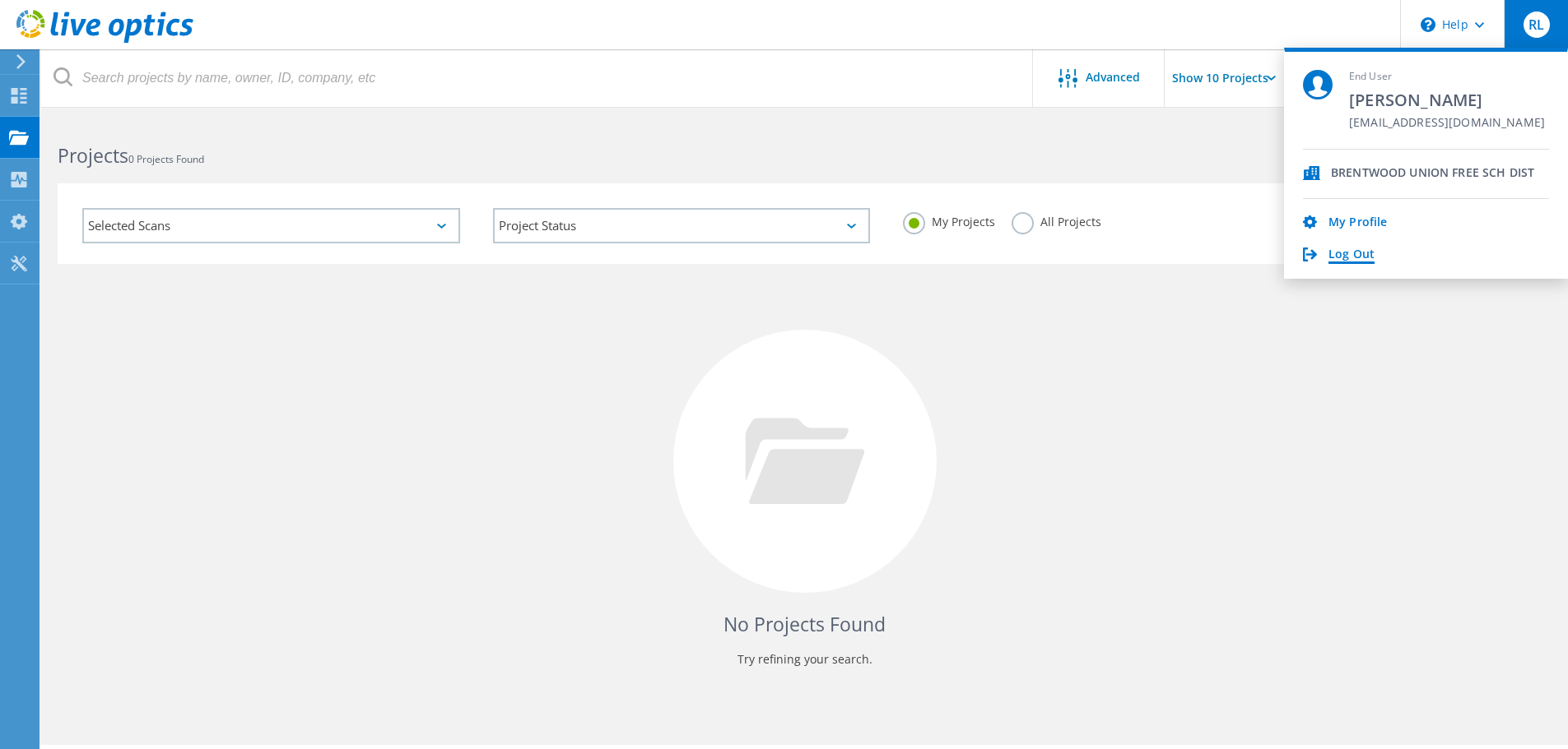
click at [1354, 256] on link "Log Out" at bounding box center [1350, 256] width 46 height 16
